Goal: Task Accomplishment & Management: Use online tool/utility

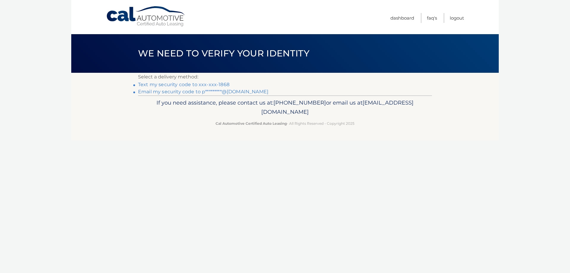
click at [201, 84] on link "Text my security code to xxx-xxx-1868" at bounding box center [183, 85] width 91 height 6
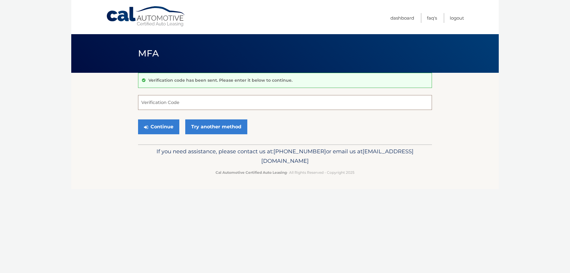
click at [186, 102] on input "Verification Code" at bounding box center [285, 102] width 294 height 15
type input "541400"
click at [154, 125] on button "Continue" at bounding box center [158, 126] width 41 height 15
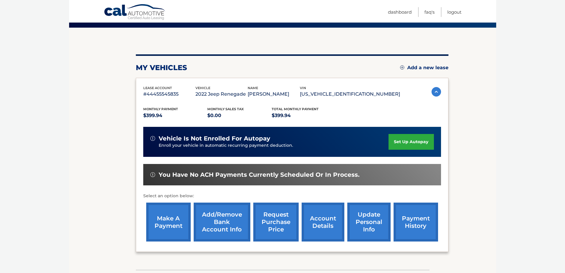
scroll to position [87, 0]
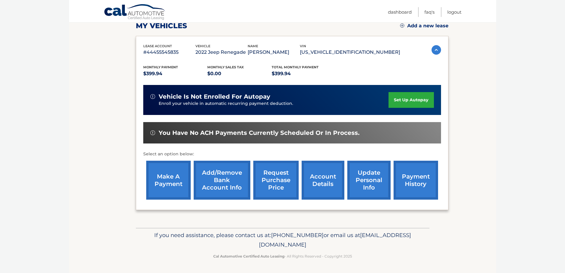
click at [161, 178] on link "make a payment" at bounding box center [168, 180] width 45 height 39
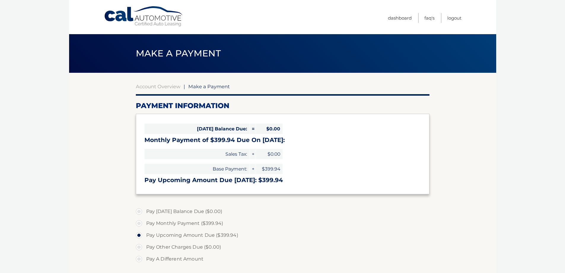
select select "YzBhYmMwMWUtZjRhMi00ODdhLWE4MTktMzM0MGFlYjM5MGRk"
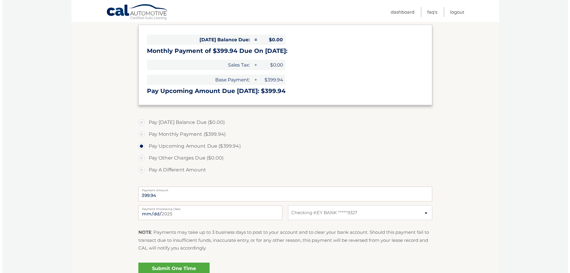
scroll to position [119, 0]
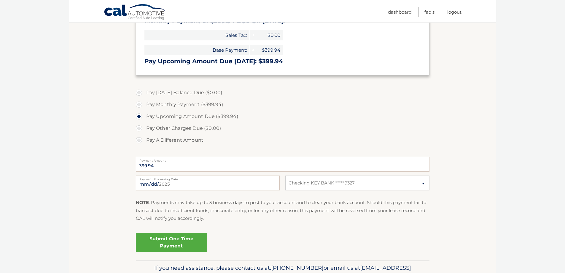
click at [173, 241] on link "Submit One Time Payment" at bounding box center [171, 242] width 71 height 19
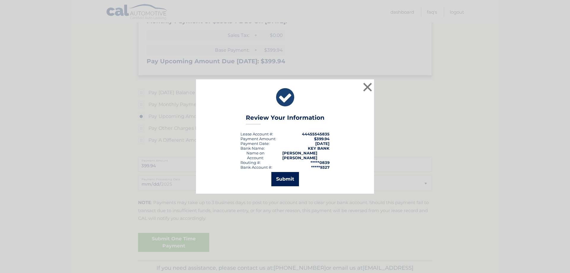
click at [284, 176] on button "Submit" at bounding box center [285, 179] width 28 height 14
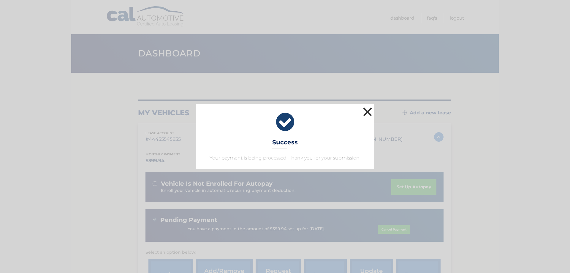
click at [367, 113] on button "×" at bounding box center [367, 112] width 12 height 12
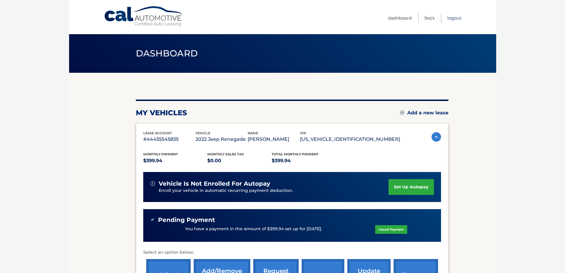
click at [455, 17] on link "Logout" at bounding box center [455, 18] width 14 height 10
